Goal: Browse casually

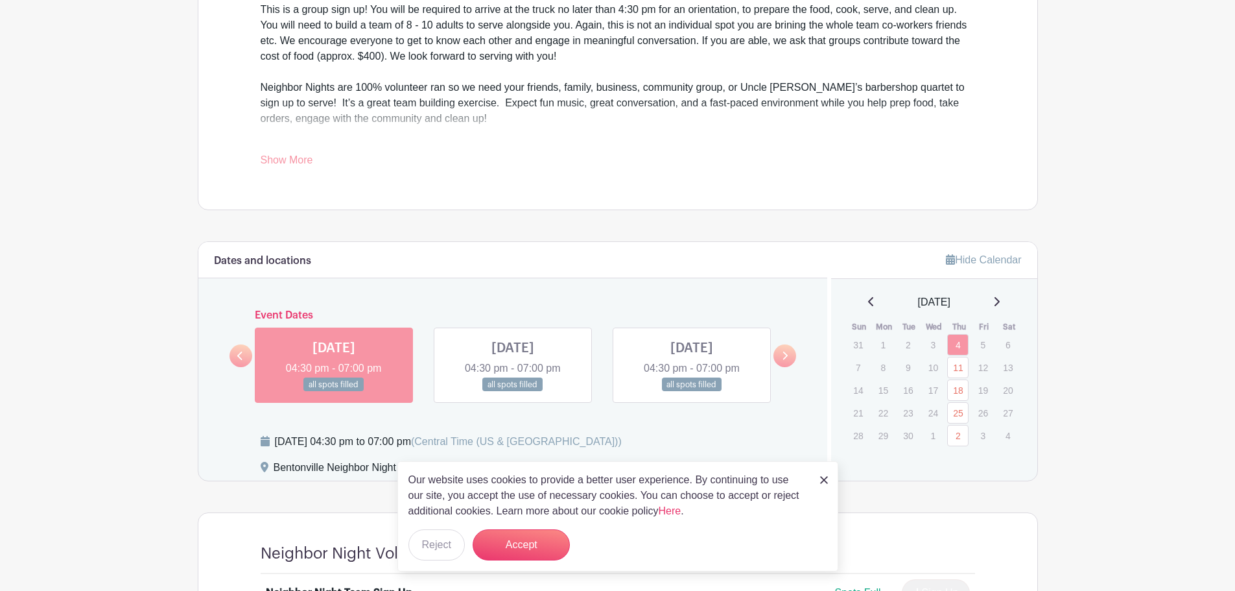
scroll to position [584, 0]
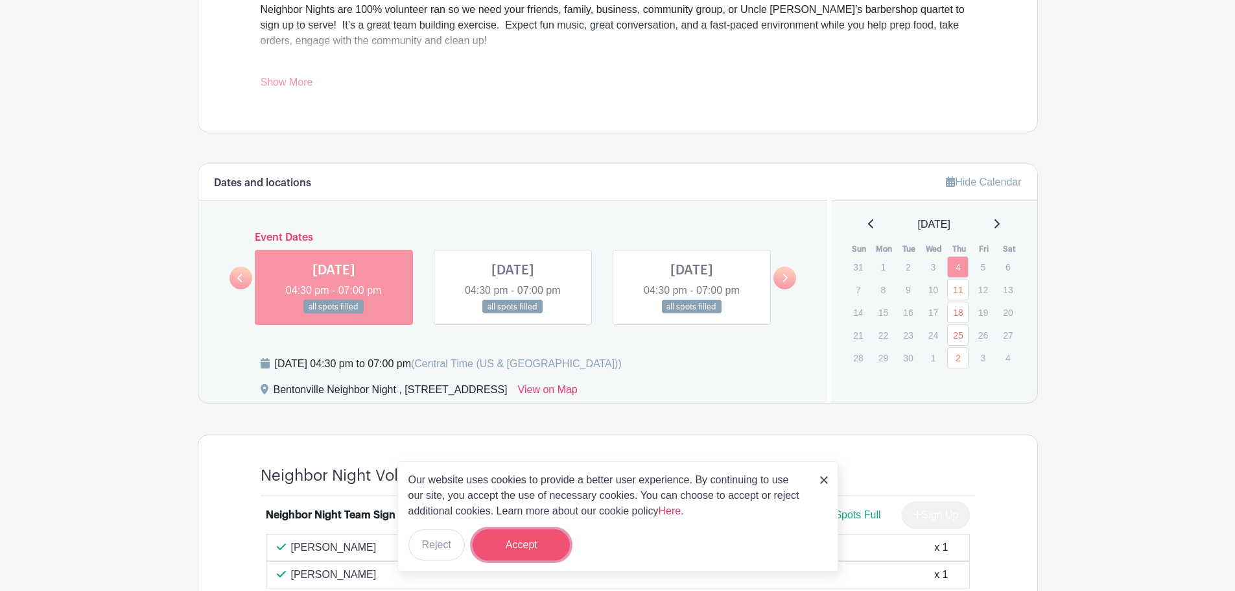
click at [512, 552] on button "Accept" at bounding box center [521, 544] width 97 height 31
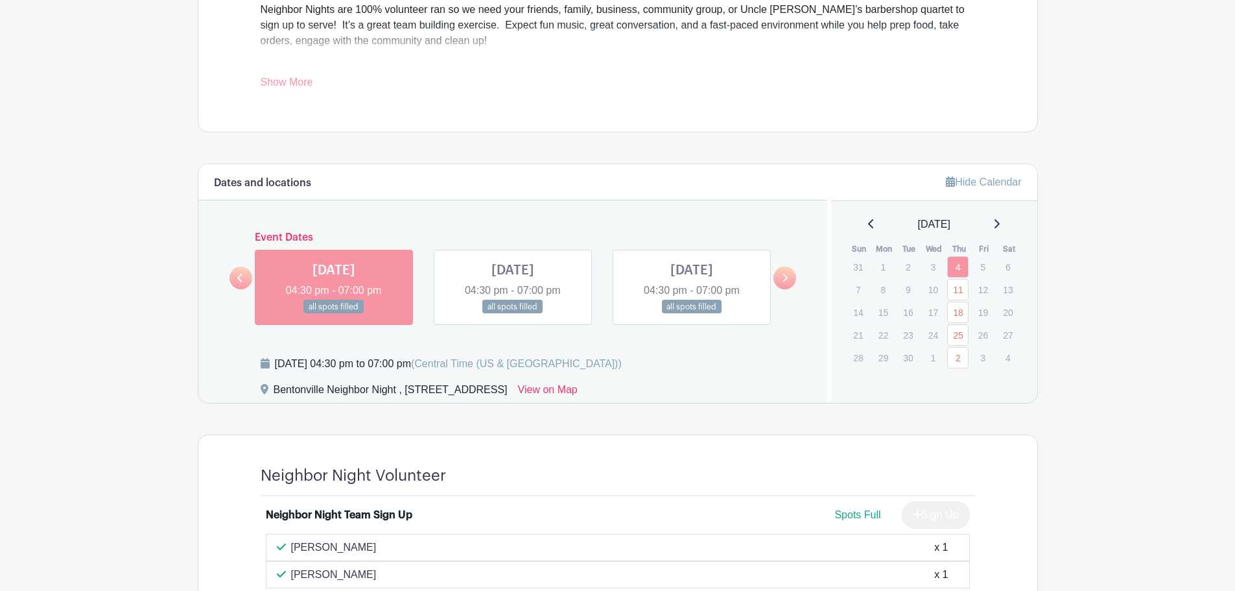
click at [787, 281] on icon at bounding box center [785, 278] width 6 height 10
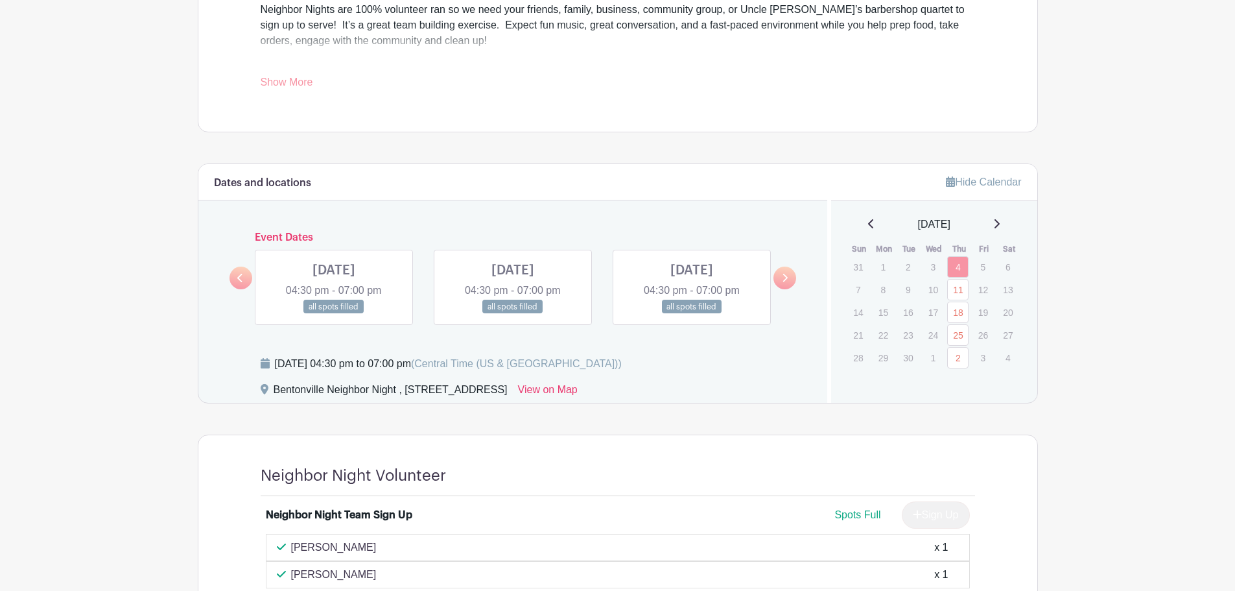
click at [787, 281] on icon at bounding box center [785, 278] width 6 height 10
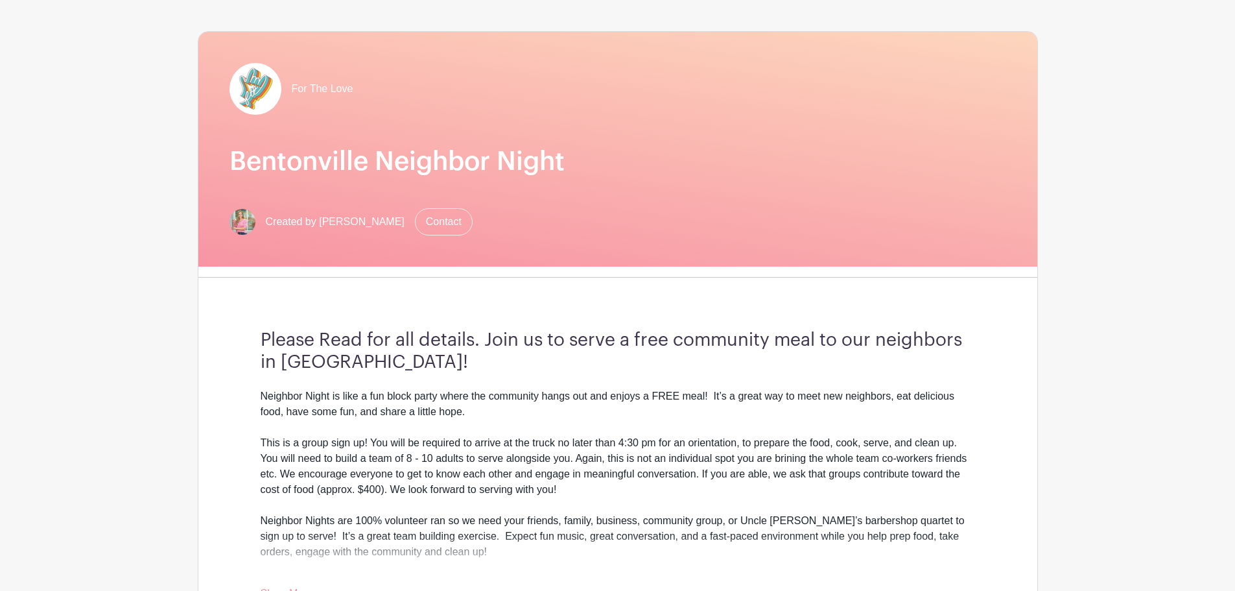
scroll to position [0, 0]
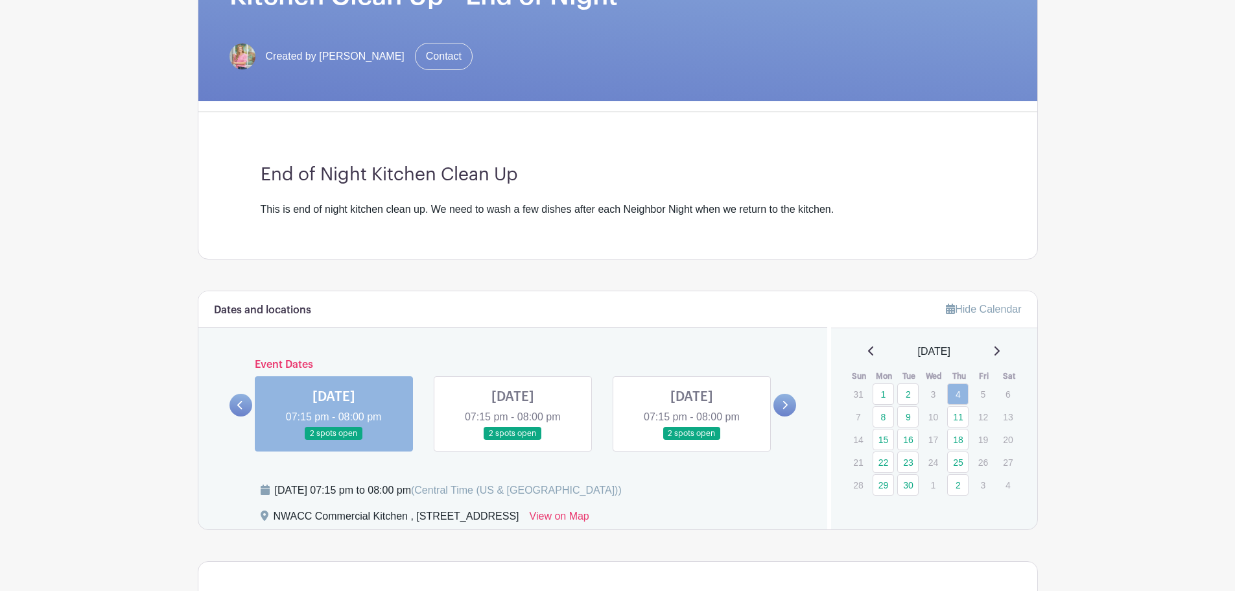
scroll to position [259, 0]
